Goal: Transaction & Acquisition: Purchase product/service

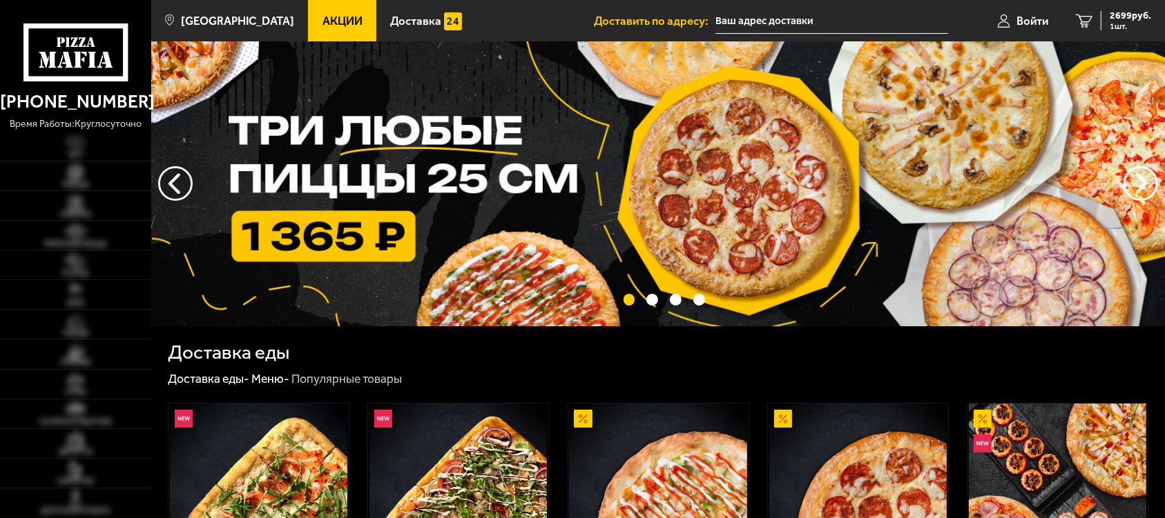
type input "[STREET_ADDRESS]"
click at [81, 151] on span "Хит" at bounding box center [75, 155] width 151 height 8
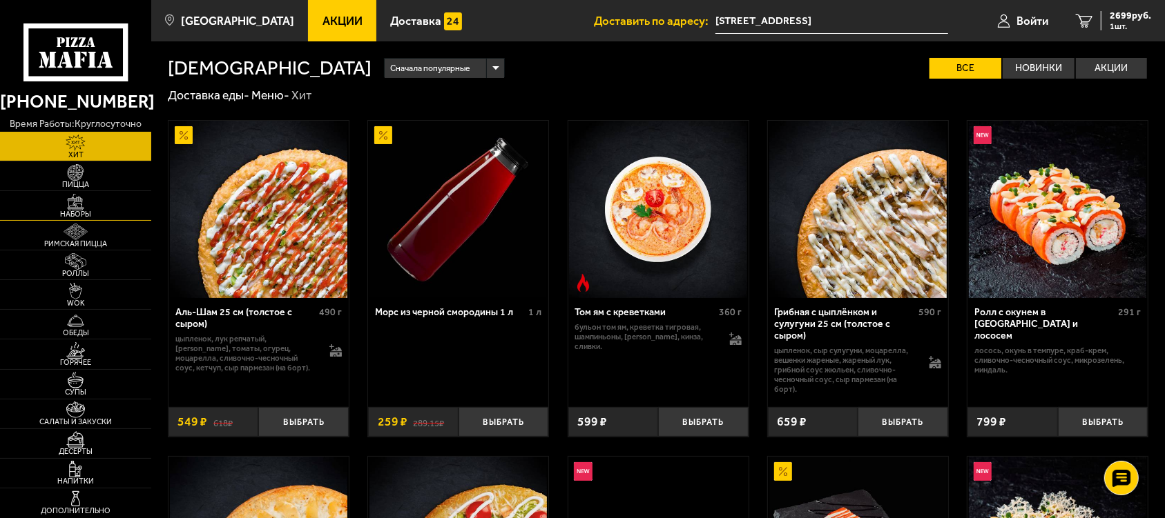
click at [72, 211] on span "Наборы" at bounding box center [75, 215] width 151 height 8
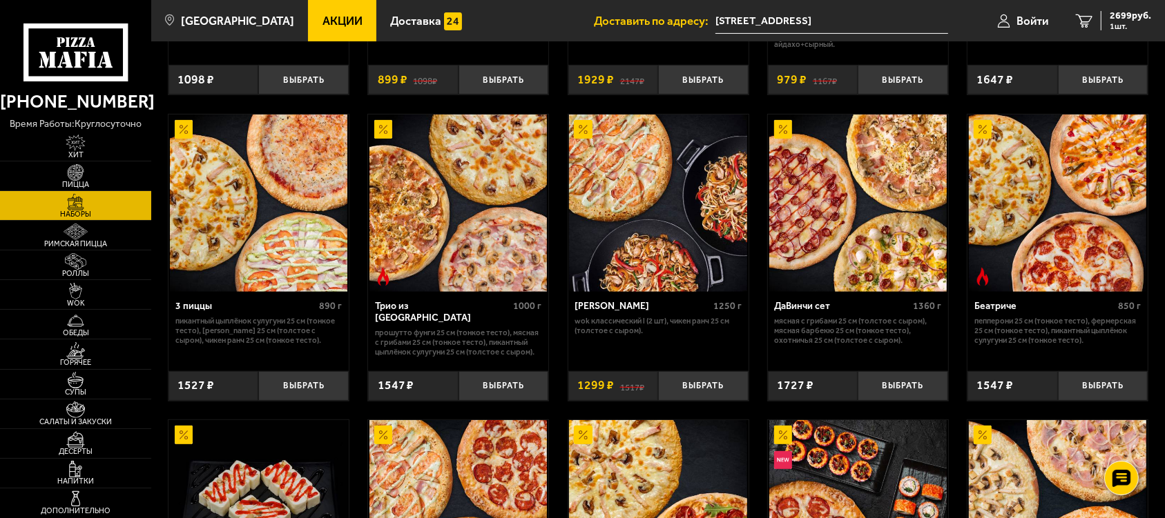
scroll to position [313, 0]
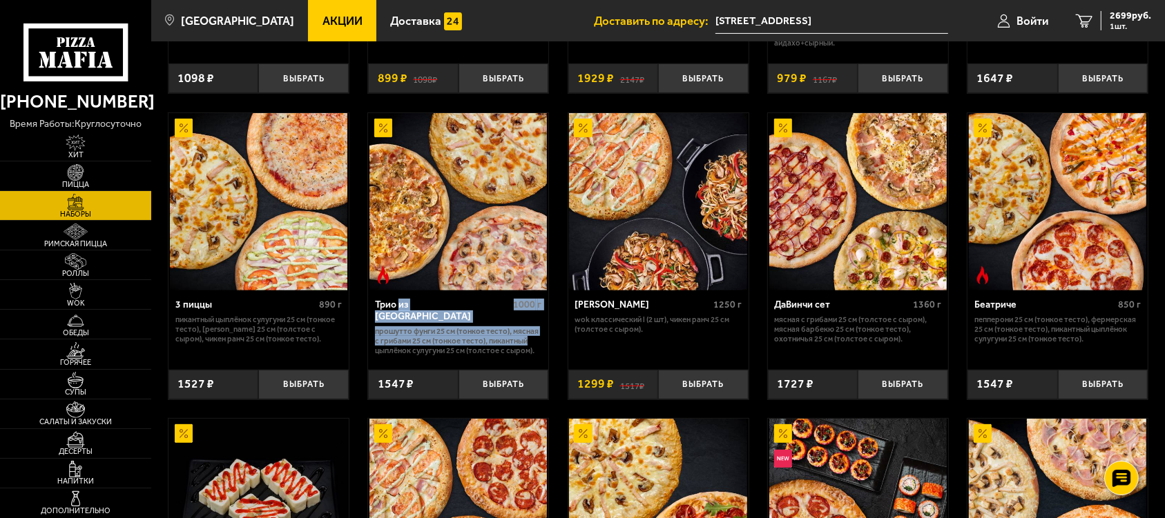
drag, startPoint x: 526, startPoint y: 329, endPoint x: 398, endPoint y: 310, distance: 129.1
click at [398, 310] on div "Трио из [GEOGRAPHIC_DATA] 1000 г Прошутто Фунги 25 см (тонкое тесто), Мясная с …" at bounding box center [458, 326] width 180 height 70
click at [423, 314] on div "Трио из [GEOGRAPHIC_DATA] 1000 г" at bounding box center [458, 313] width 167 height 27
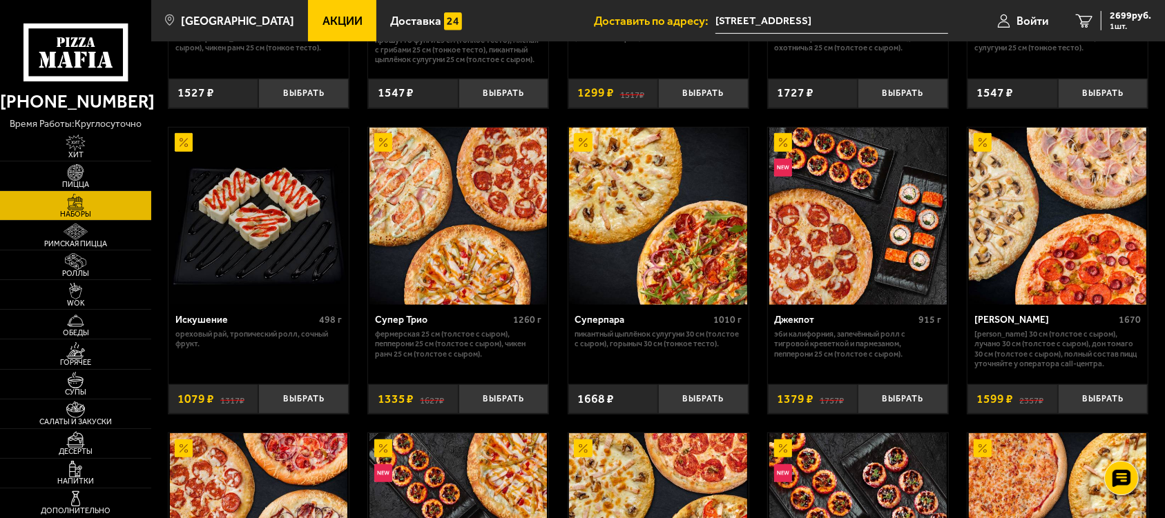
scroll to position [628, 0]
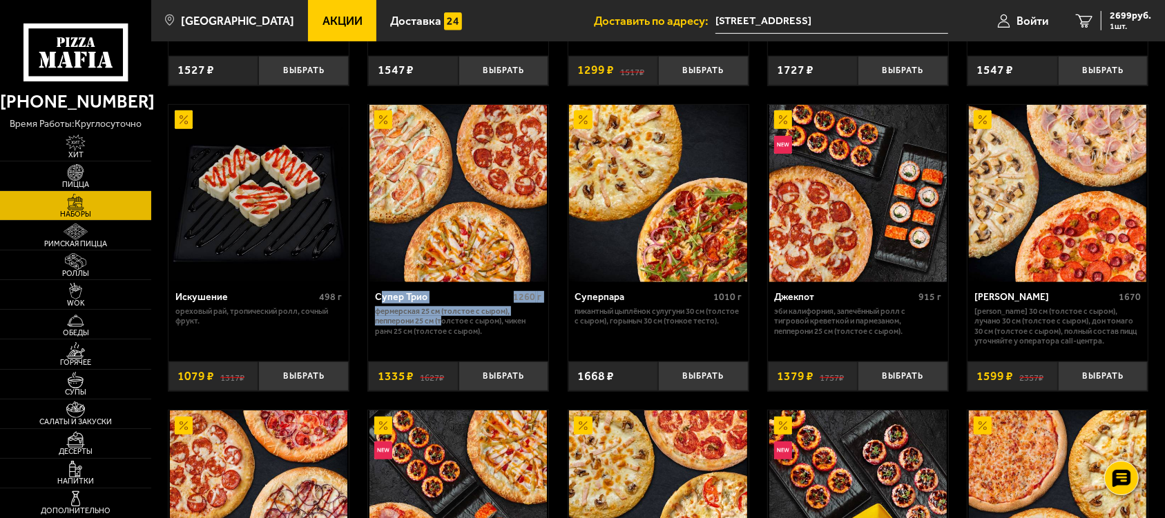
drag, startPoint x: 442, startPoint y: 325, endPoint x: 380, endPoint y: 298, distance: 68.0
click at [380, 298] on div "Супер Трио 1260 г Фермерская 25 см (толстое с сыром), Пепперони 25 см (толстое …" at bounding box center [458, 317] width 180 height 70
click at [441, 324] on p "Фермерская 25 см (толстое с сыром), Пепперони 25 см (толстое с сыром), Чикен Ра…" at bounding box center [458, 321] width 167 height 29
drag, startPoint x: 673, startPoint y: 342, endPoint x: 612, endPoint y: 316, distance: 66.8
click at [612, 317] on div "Суперпара 1010 г Пикантный цыплёнок сулугуни 30 см (толстое с сыром), Горыныч 3…" at bounding box center [658, 317] width 180 height 70
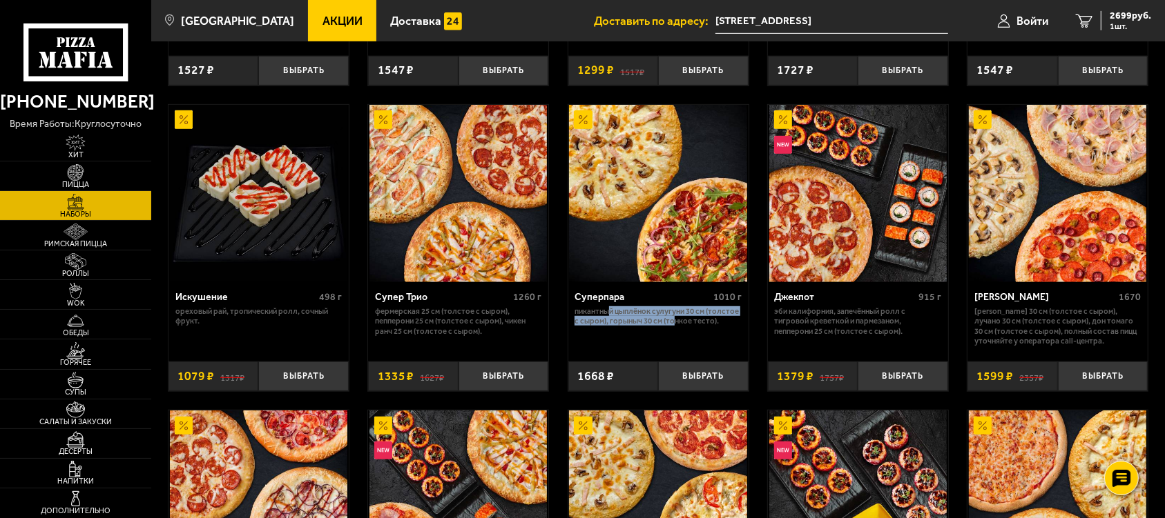
click at [612, 316] on p "Пикантный цыплёнок сулугуни 30 см (толстое с сыром), Горыныч 30 см (тонкое тест…" at bounding box center [657, 316] width 167 height 19
drag, startPoint x: 601, startPoint y: 296, endPoint x: 661, endPoint y: 337, distance: 73.1
click at [661, 337] on div "Суперпара 1010 г Пикантный цыплёнок сулугуни 30 см (толстое с сыром), Горыныч 3…" at bounding box center [658, 317] width 180 height 70
click at [697, 261] on img at bounding box center [657, 193] width 177 height 177
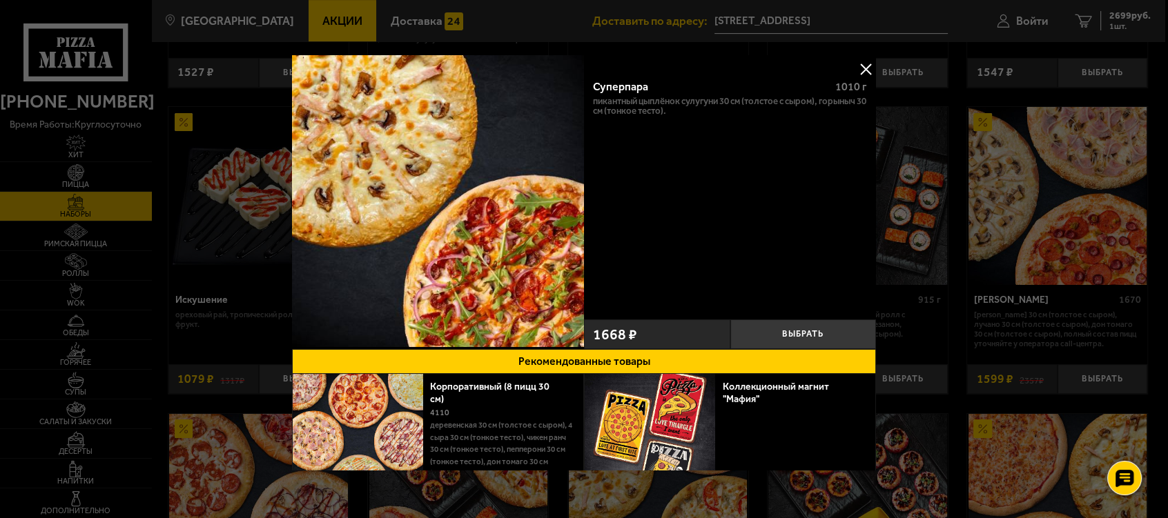
click at [937, 269] on div at bounding box center [584, 259] width 1168 height 518
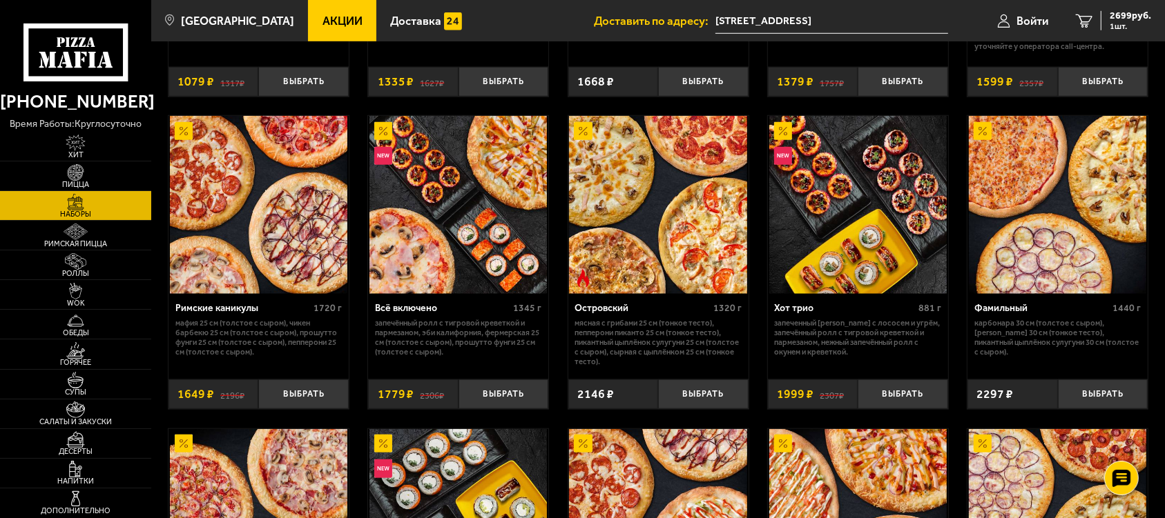
scroll to position [941, 0]
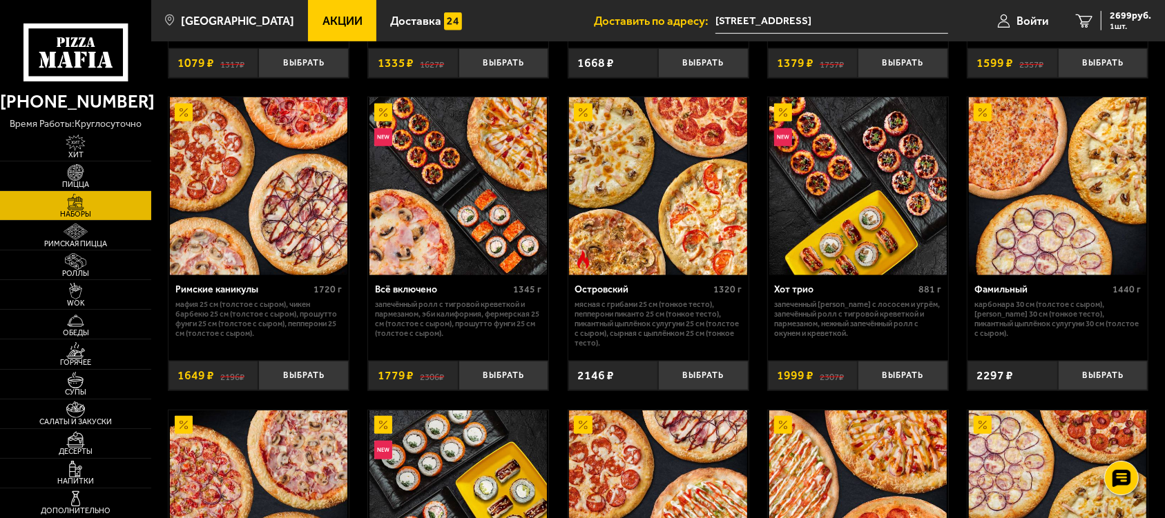
drag, startPoint x: 552, startPoint y: 342, endPoint x: 407, endPoint y: 302, distance: 150.2
click at [406, 307] on div "Джентельмен клуб 820 г Пикантный цыплёнок сулугуни 25 см (тонкое тесто), Чикен …" at bounding box center [658, 296] width 1014 height 2267
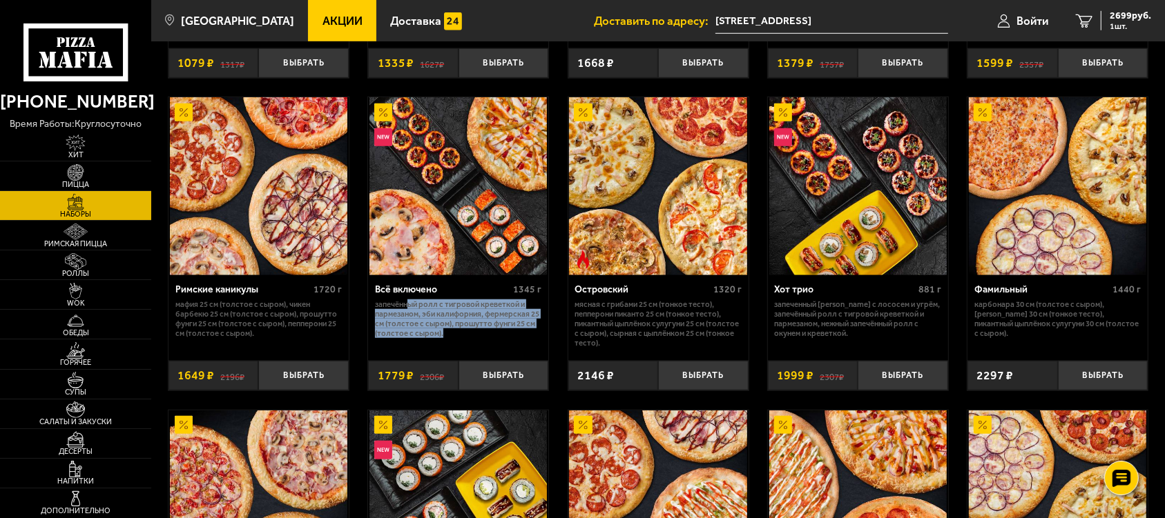
click at [424, 303] on p "Запечённый ролл с тигровой креветкой и пармезаном, Эби Калифорния, Фермерская 2…" at bounding box center [458, 319] width 167 height 39
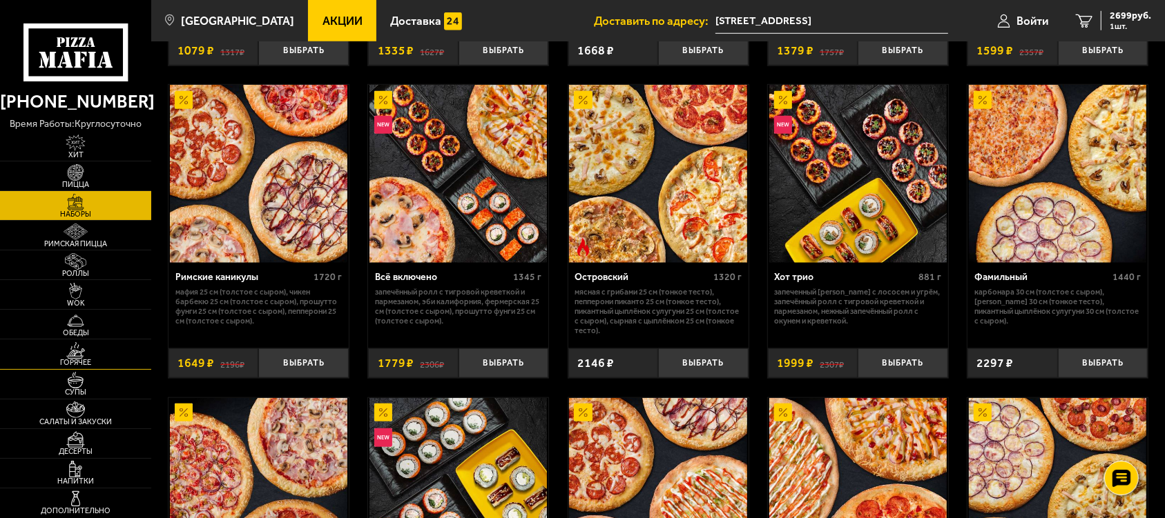
scroll to position [1067, 0]
